Goal: Task Accomplishment & Management: Manage account settings

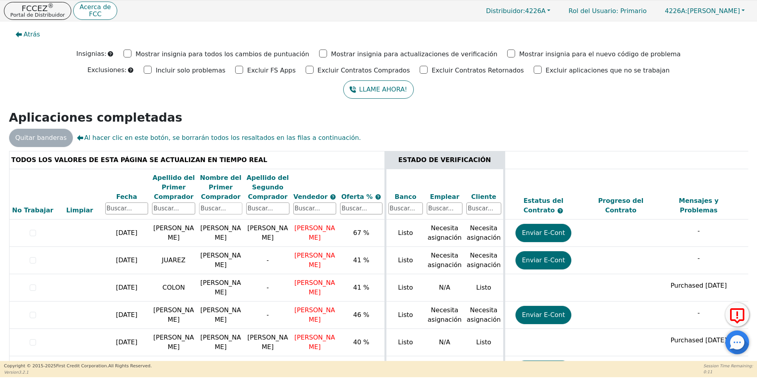
click at [214, 209] on input "text" at bounding box center [220, 208] width 43 height 12
type input "[PERSON_NAME]"
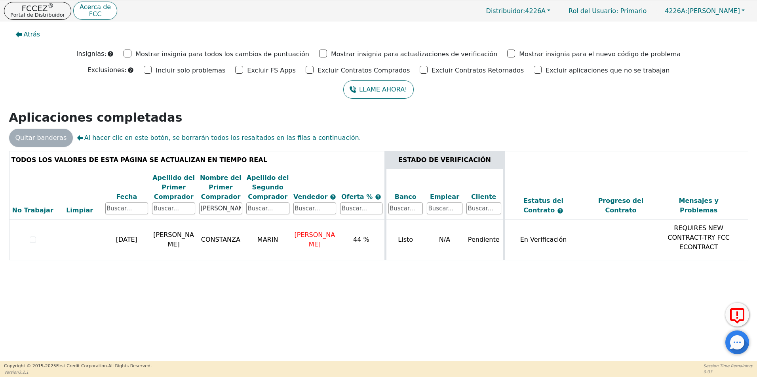
drag, startPoint x: 301, startPoint y: 272, endPoint x: 725, endPoint y: 292, distance: 425.1
click at [725, 292] on div "Atrás Insignias: Mostrar insignia para todos los cambios de puntuación Mostrar …" at bounding box center [378, 190] width 757 height 339
click at [548, 277] on div "Atrás Insignias: Mostrar insignia para todos los cambios de puntuación Mostrar …" at bounding box center [378, 190] width 757 height 339
click at [544, 304] on div "Atrás Insignias: Mostrar insignia para todos los cambios de puntuación Mostrar …" at bounding box center [378, 190] width 757 height 339
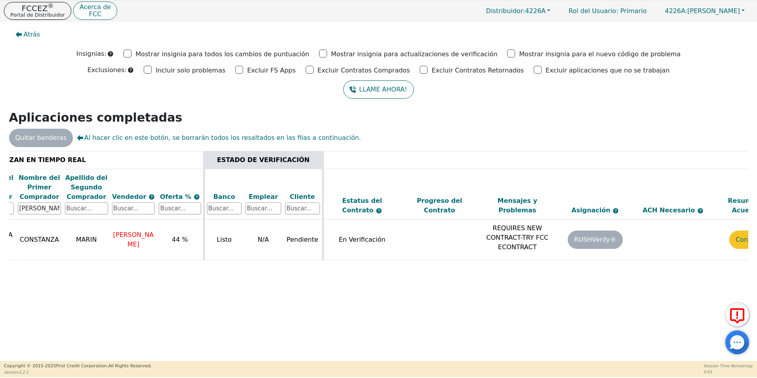
scroll to position [0, 223]
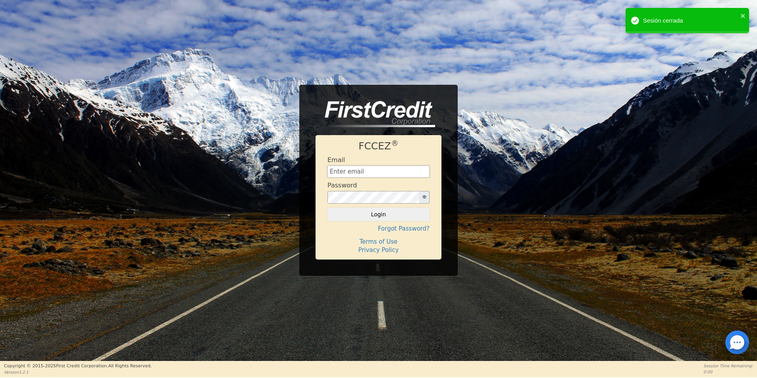
type input "[EMAIL_ADDRESS][DOMAIN_NAME]"
click at [398, 211] on button "Login" at bounding box center [378, 213] width 102 height 13
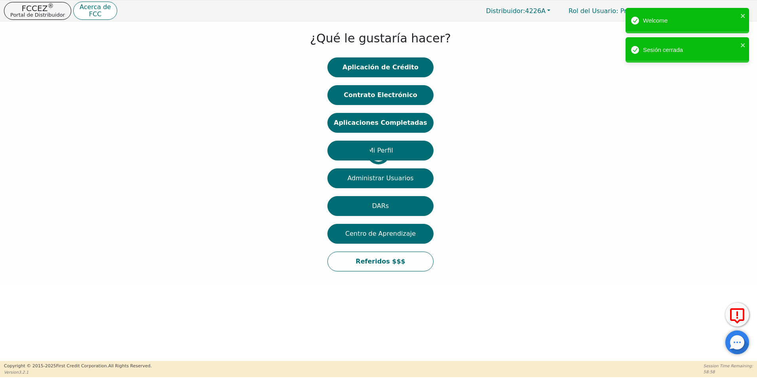
click at [6, 129] on div at bounding box center [6, 152] width 0 height 254
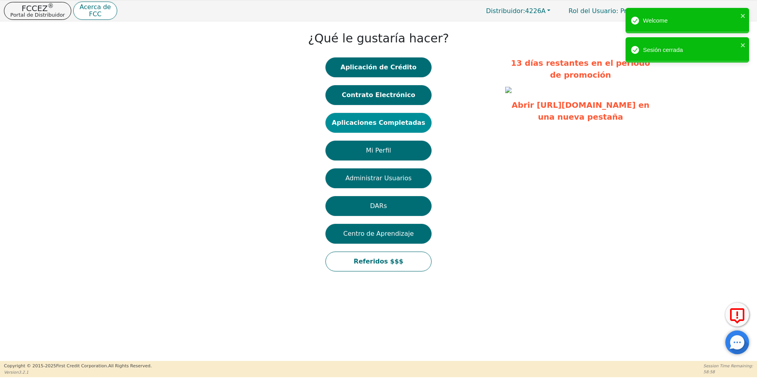
click at [393, 123] on button "Aplicaciones Completadas" at bounding box center [378, 123] width 106 height 20
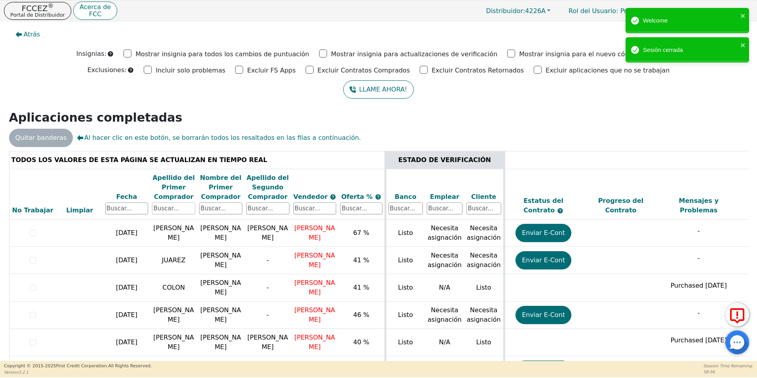
click at [186, 209] on input "text" at bounding box center [173, 208] width 43 height 12
click at [203, 205] on input "text" at bounding box center [220, 208] width 43 height 12
type input "[PERSON_NAME]"
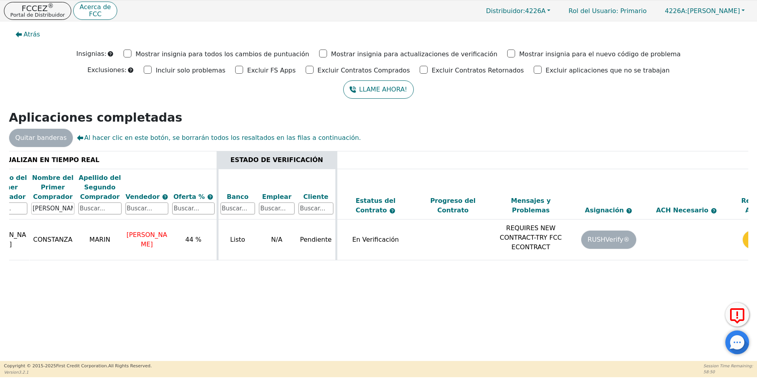
scroll to position [0, 223]
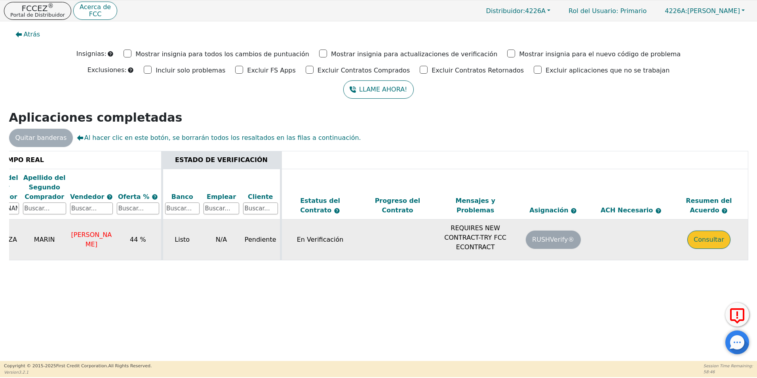
click at [717, 238] on button "Consultar" at bounding box center [708, 239] width 43 height 18
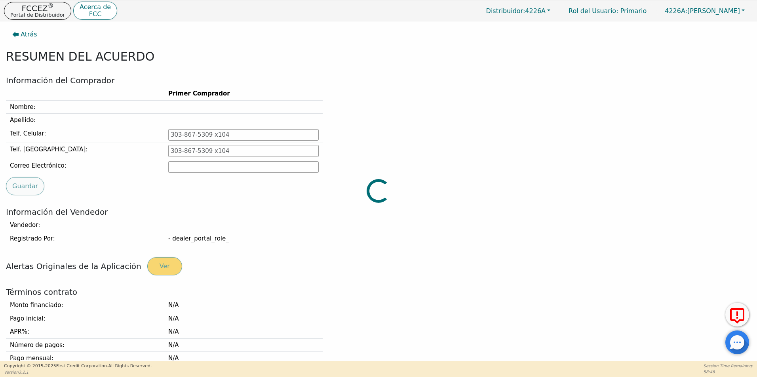
type input "[PHONE_NUMBER]"
type input "[EMAIL_ADDRESS][DOMAIN_NAME]"
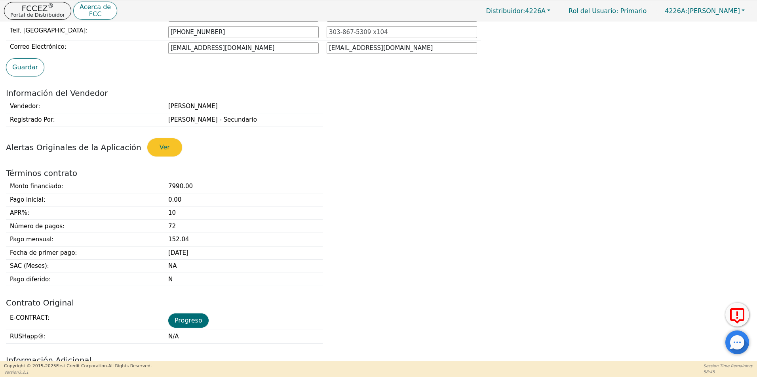
scroll to position [237, 0]
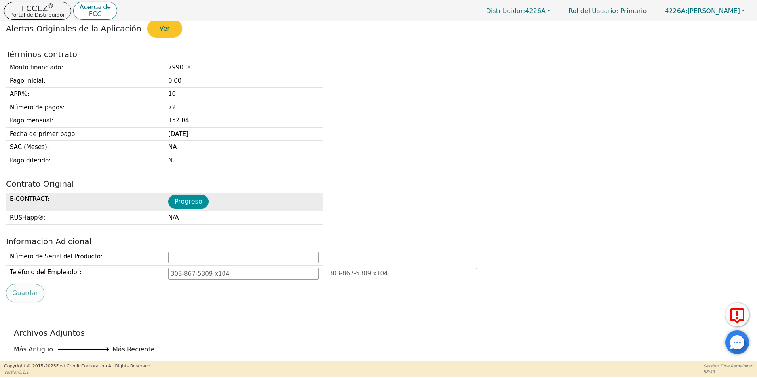
click at [175, 205] on button "Progreso" at bounding box center [188, 201] width 40 height 14
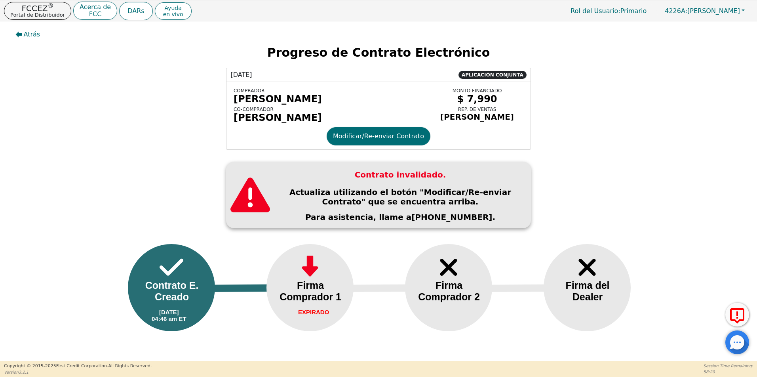
click at [612, 164] on div "Atrás Progreso de Contrato Electrónico [DATE] APLICACIÓN CONJUNTA COMPRADOR [PE…" at bounding box center [378, 185] width 757 height 328
click at [738, 345] on div at bounding box center [737, 342] width 24 height 24
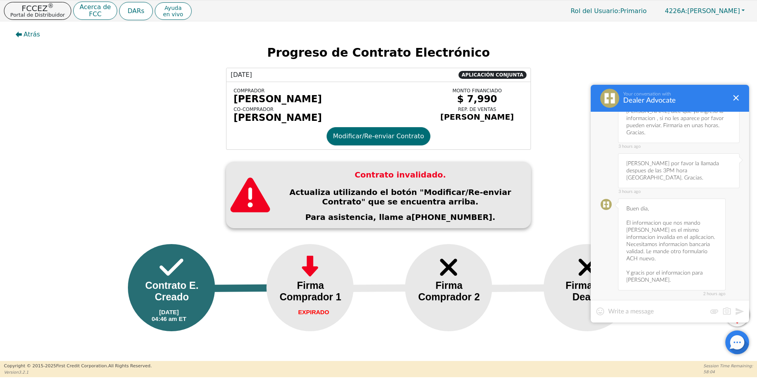
scroll to position [1867, 0]
click at [654, 305] on div at bounding box center [669, 311] width 158 height 23
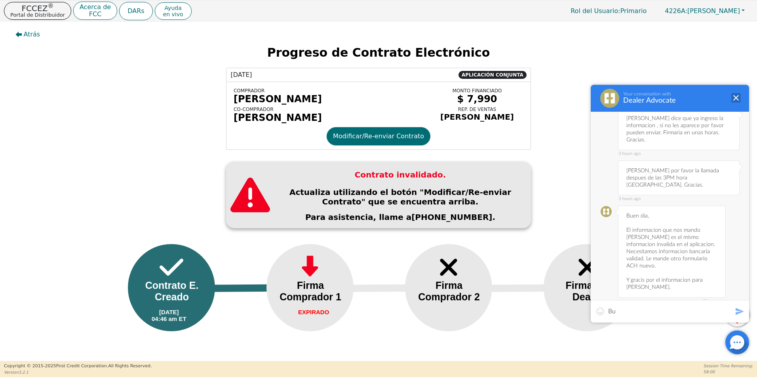
type textarea "Bu"
click at [739, 93] on div at bounding box center [735, 97] width 9 height 9
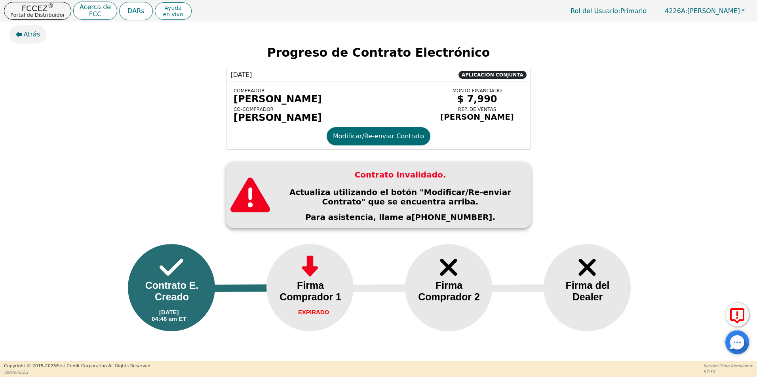
click at [34, 32] on span "Atrás" at bounding box center [32, 34] width 17 height 9
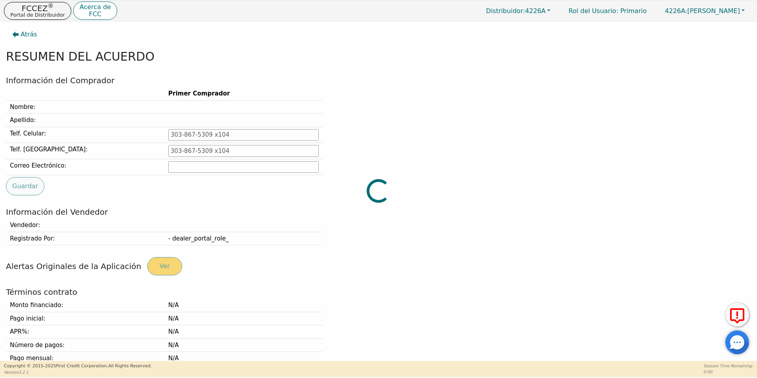
type input "[PHONE_NUMBER]"
type input "[EMAIL_ADDRESS][DOMAIN_NAME]"
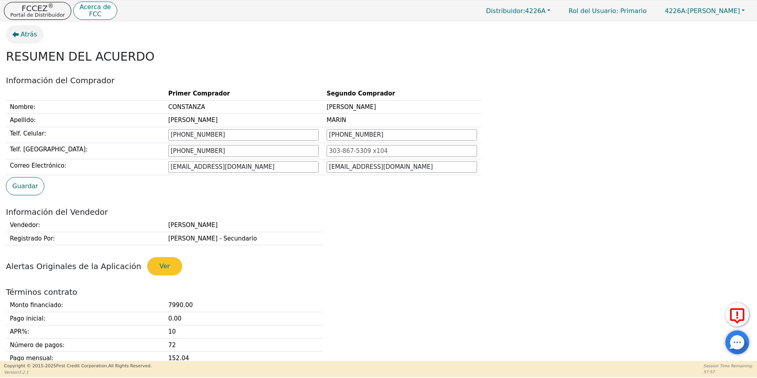
click at [23, 35] on span "Atrás" at bounding box center [29, 34] width 17 height 9
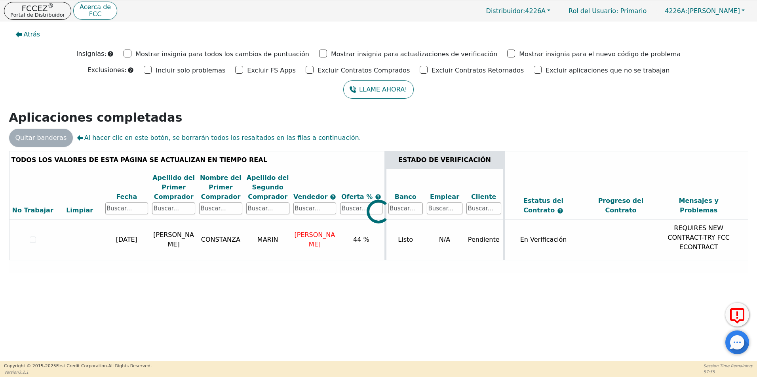
drag, startPoint x: 539, startPoint y: 273, endPoint x: 637, endPoint y: 273, distance: 98.1
click at [637, 151] on div at bounding box center [378, 151] width 739 height 0
drag, startPoint x: 563, startPoint y: 273, endPoint x: 694, endPoint y: 274, distance: 131.8
click at [694, 151] on div at bounding box center [378, 151] width 739 height 0
drag, startPoint x: 539, startPoint y: 275, endPoint x: 613, endPoint y: 275, distance: 74.8
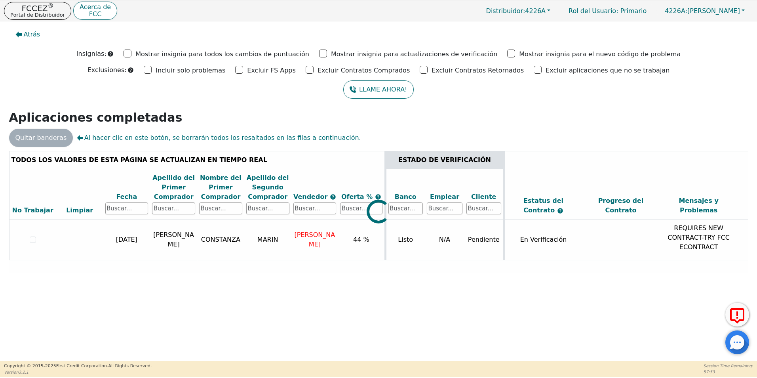
click at [613, 275] on div "TODOS LOS VALORES DE ESTA PÁGINA SE ACTUALIZAN EN TIEMPO REAL ESTADO DE VERIFIC…" at bounding box center [378, 213] width 745 height 124
click at [550, 316] on div "Atrás Insignias: Mostrar insignia para todos los cambios de puntuación Mostrar …" at bounding box center [378, 190] width 757 height 339
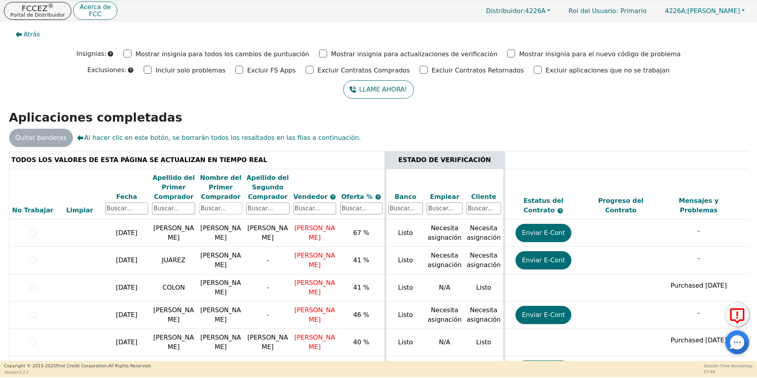
click at [222, 205] on input "text" at bounding box center [220, 208] width 43 height 12
type input "[PERSON_NAME]"
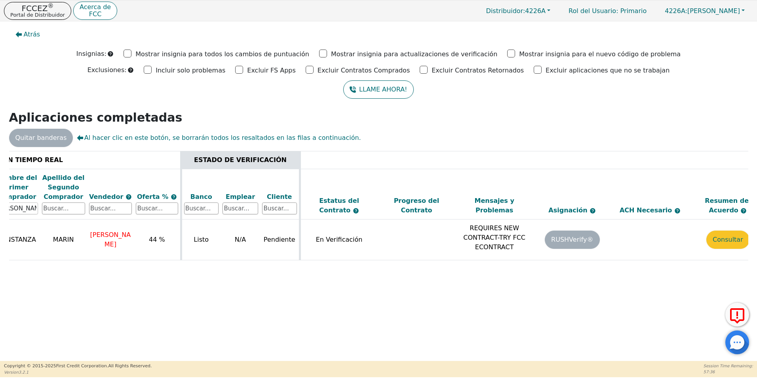
scroll to position [0, 223]
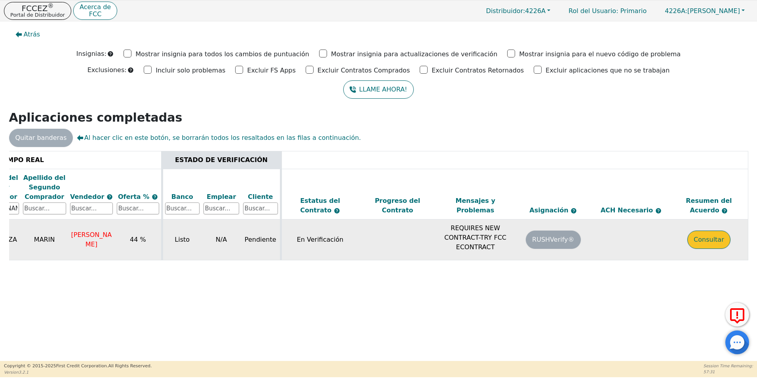
click at [703, 238] on button "Consultar" at bounding box center [708, 239] width 43 height 18
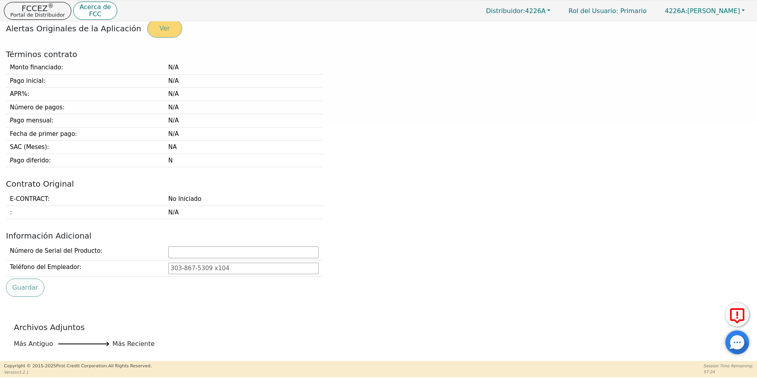
type input "[PHONE_NUMBER]"
type input "[EMAIL_ADDRESS][DOMAIN_NAME]"
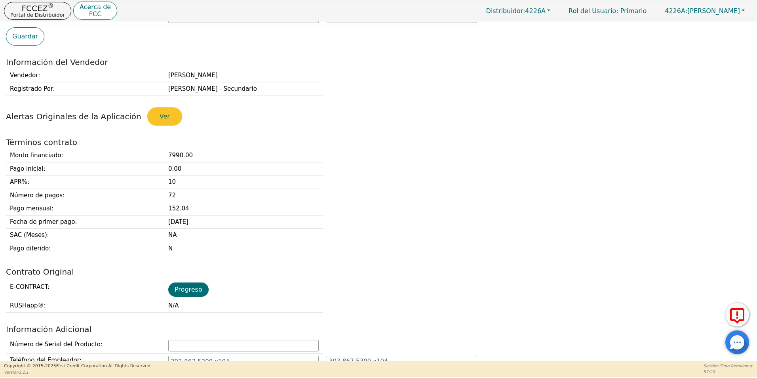
scroll to position [188, 0]
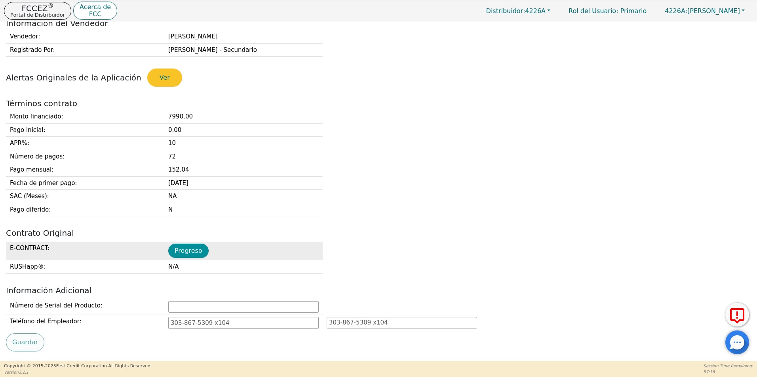
click at [186, 254] on button "Progreso" at bounding box center [188, 250] width 40 height 14
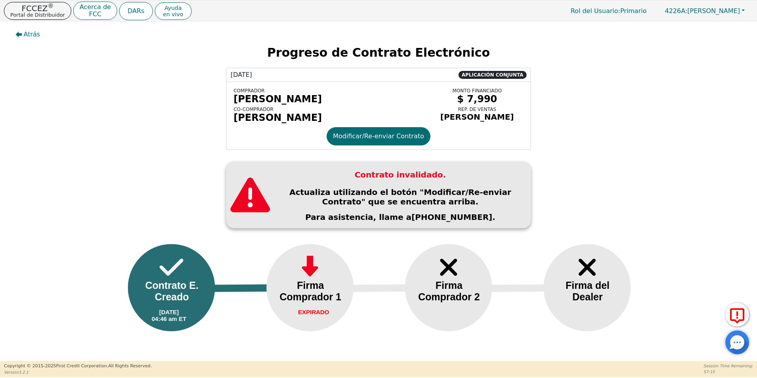
drag, startPoint x: 503, startPoint y: 78, endPoint x: 511, endPoint y: 76, distance: 8.2
click at [511, 76] on span "APLICACIÓN CONJUNTA" at bounding box center [492, 75] width 68 height 8
click at [387, 143] on button "Modificar/Re-enviar Contrato" at bounding box center [378, 136] width 104 height 18
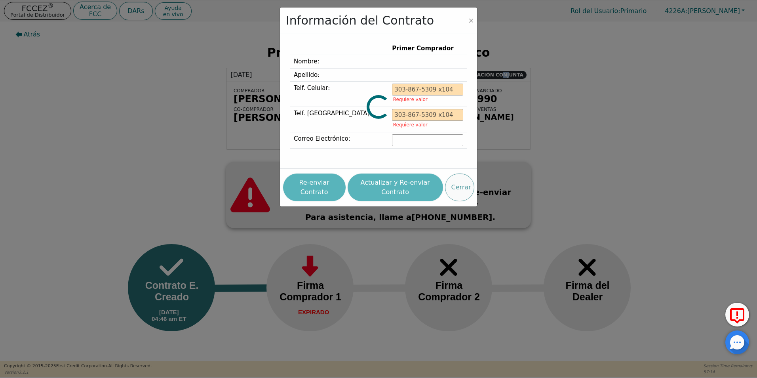
type input "[PHONE_NUMBER]"
type input "[EMAIL_ADDRESS][DOMAIN_NAME]"
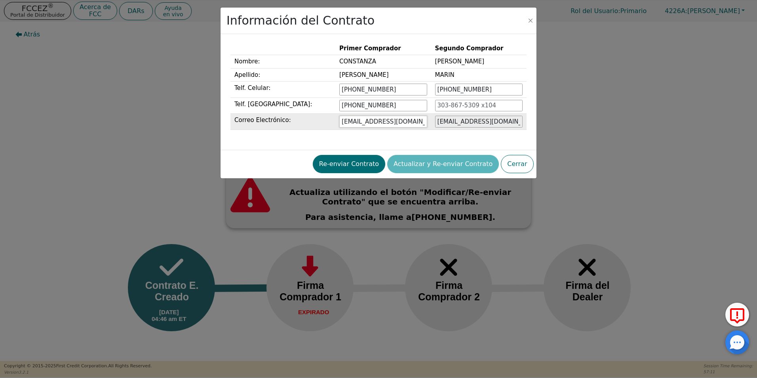
drag, startPoint x: 335, startPoint y: 121, endPoint x: 379, endPoint y: 121, distance: 43.5
click at [379, 121] on input "[EMAIL_ADDRESS][DOMAIN_NAME]" at bounding box center [382, 122] width 87 height 12
drag, startPoint x: 479, startPoint y: 120, endPoint x: 501, endPoint y: 124, distance: 22.4
click at [479, 120] on input "[EMAIL_ADDRESS][DOMAIN_NAME]" at bounding box center [478, 122] width 87 height 12
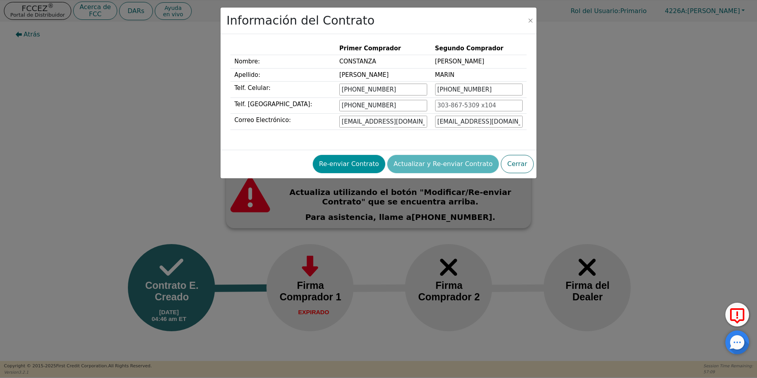
click at [369, 165] on button "Re-enviar Contrato" at bounding box center [349, 164] width 72 height 18
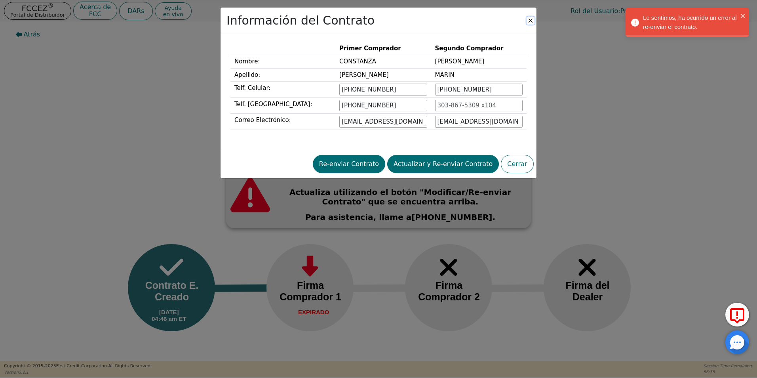
click at [529, 21] on button "Close" at bounding box center [530, 21] width 8 height 8
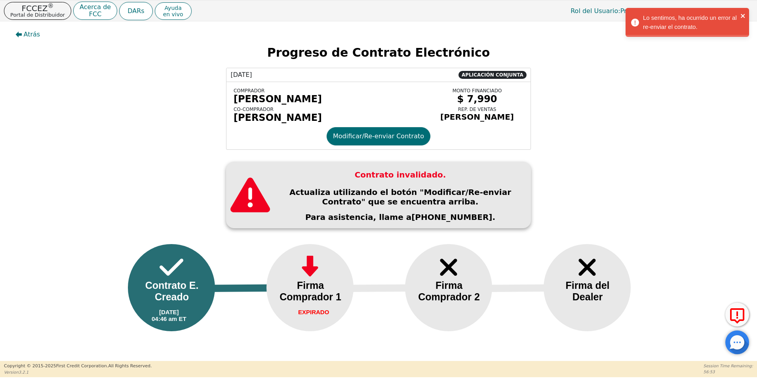
click at [743, 16] on icon "close" at bounding box center [742, 16] width 4 height 4
